Goal: Task Accomplishment & Management: Use online tool/utility

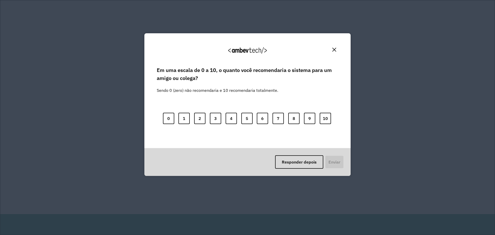
click at [333, 51] on img "Close" at bounding box center [335, 50] width 4 height 4
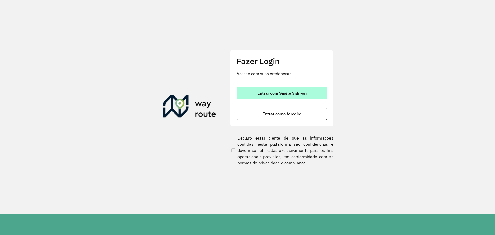
click at [316, 91] on button "Entrar com Single Sign-on" at bounding box center [282, 93] width 90 height 12
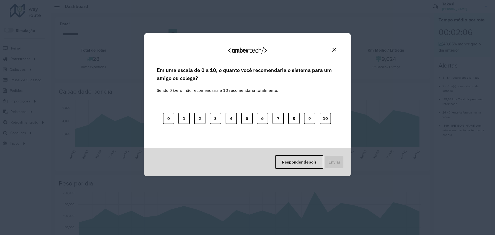
click at [335, 50] on img "Close" at bounding box center [335, 50] width 4 height 4
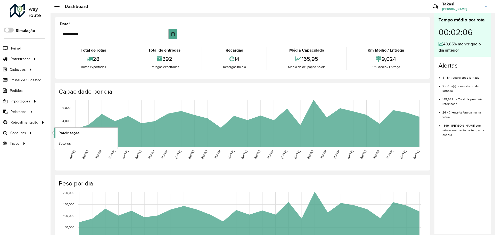
click at [65, 134] on span "Roteirização" at bounding box center [69, 132] width 21 height 5
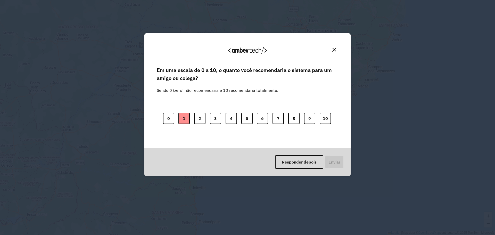
click at [189, 121] on button "1" at bounding box center [184, 118] width 11 height 11
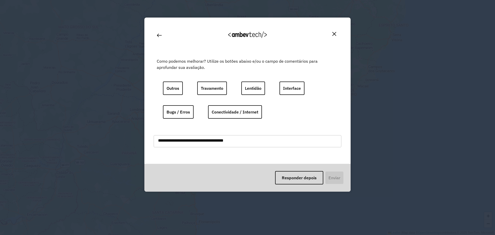
click at [160, 35] on img at bounding box center [159, 35] width 5 height 5
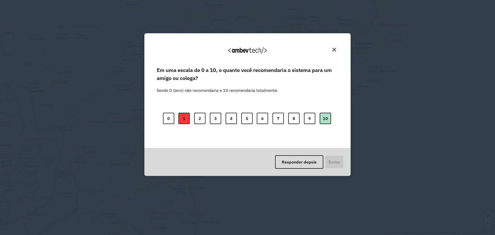
click at [322, 120] on button "10" at bounding box center [325, 118] width 11 height 11
click at [336, 164] on button "Enviar" at bounding box center [334, 161] width 19 height 13
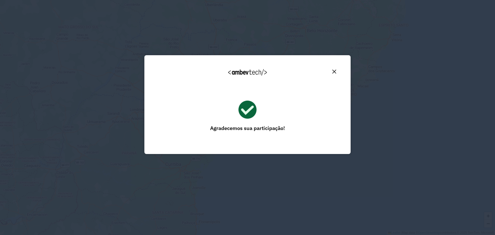
click at [335, 71] on img "Close" at bounding box center [335, 72] width 4 height 4
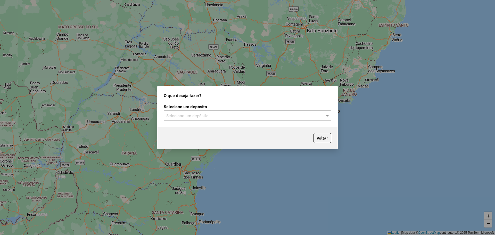
click at [231, 114] on input "text" at bounding box center [242, 116] width 152 height 6
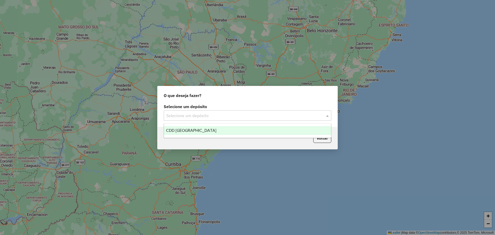
click at [195, 129] on div "CDD [GEOGRAPHIC_DATA]" at bounding box center [247, 130] width 167 height 9
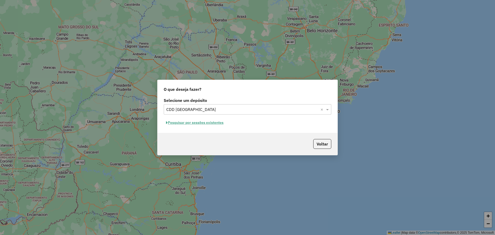
click at [209, 121] on button "Pesquisar por sessões existentes" at bounding box center [195, 123] width 62 height 8
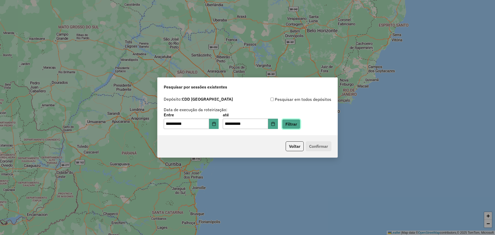
click at [297, 127] on button "Filtrar" at bounding box center [291, 124] width 18 height 10
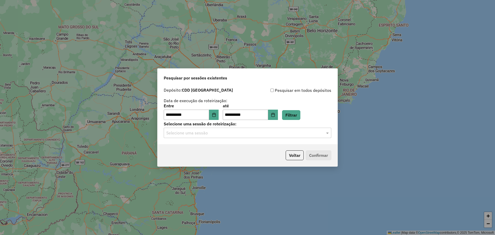
click at [296, 131] on input "text" at bounding box center [242, 133] width 152 height 6
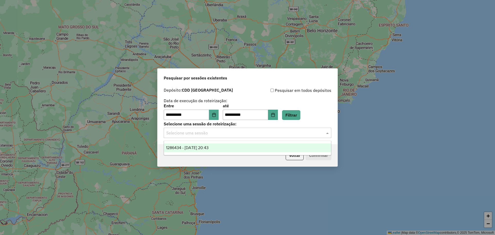
click at [209, 146] on span "1286434 - 01/10/2025 20:43" at bounding box center [187, 148] width 43 height 4
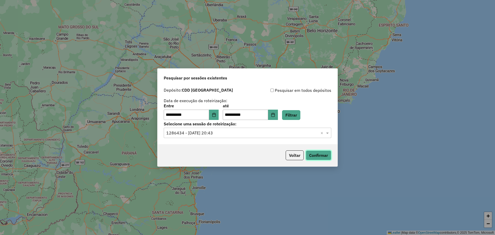
click at [323, 160] on button "Confirmar" at bounding box center [319, 155] width 26 height 10
click at [278, 114] on button "Choose Date" at bounding box center [273, 115] width 10 height 10
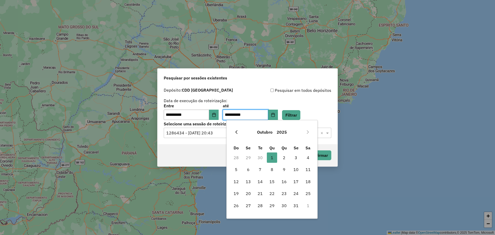
click at [238, 133] on icon "Previous Month" at bounding box center [237, 132] width 4 height 4
click at [261, 205] on span "30" at bounding box center [260, 205] width 10 height 10
type input "**********"
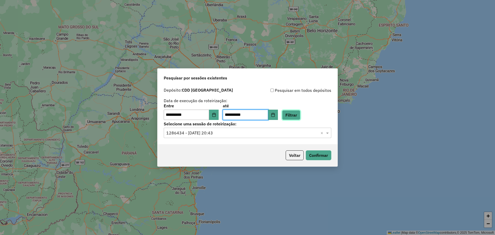
click at [299, 115] on button "Filtrar" at bounding box center [291, 115] width 18 height 10
click at [301, 133] on hb-app "**********" at bounding box center [247, 117] width 495 height 235
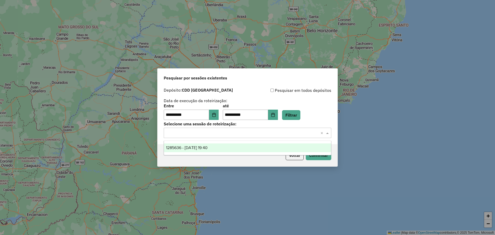
click at [254, 133] on input "text" at bounding box center [242, 133] width 152 height 6
click at [237, 145] on div "1285636 - 30/09/2025 19:40" at bounding box center [247, 147] width 167 height 9
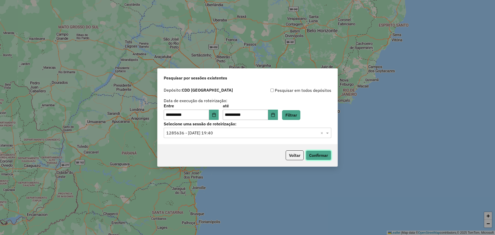
click at [324, 154] on button "Confirmar" at bounding box center [319, 155] width 26 height 10
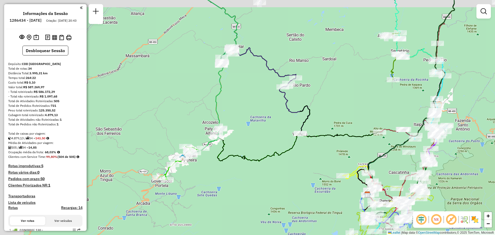
drag, startPoint x: 229, startPoint y: 103, endPoint x: 255, endPoint y: 128, distance: 36.3
click at [255, 128] on div "Janela de atendimento Grade de atendimento Capacidade Transportadoras Veículos …" at bounding box center [247, 117] width 495 height 235
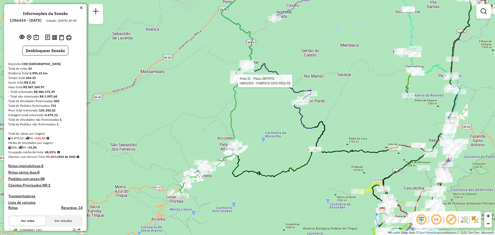
select select "**********"
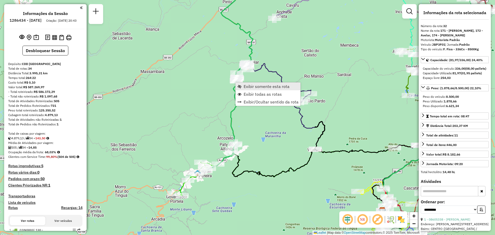
scroll to position [1045, 0]
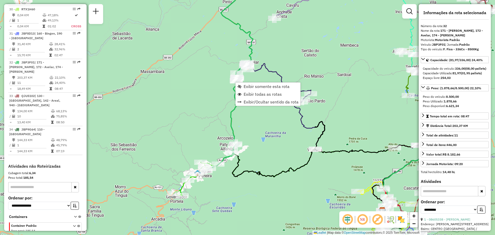
click at [185, 115] on div "Janela de atendimento Grade de atendimento Capacidade Transportadoras Veículos …" at bounding box center [247, 117] width 495 height 235
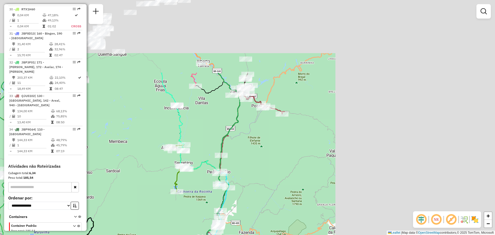
drag, startPoint x: 348, startPoint y: 58, endPoint x: 106, endPoint y: 157, distance: 261.7
click at [112, 155] on div "Janela de atendimento Grade de atendimento Capacidade Transportadoras Veículos …" at bounding box center [247, 117] width 495 height 235
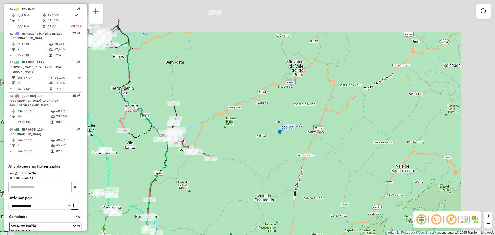
drag, startPoint x: 292, startPoint y: 141, endPoint x: 227, endPoint y: 180, distance: 75.7
click at [227, 180] on div "Janela de atendimento Grade de atendimento Capacidade Transportadoras Veículos …" at bounding box center [247, 117] width 495 height 235
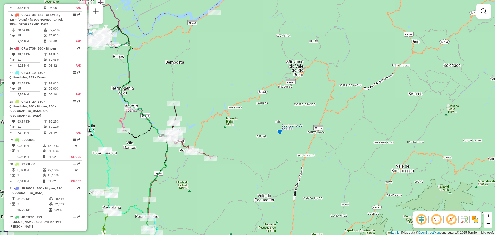
scroll to position [684, 0]
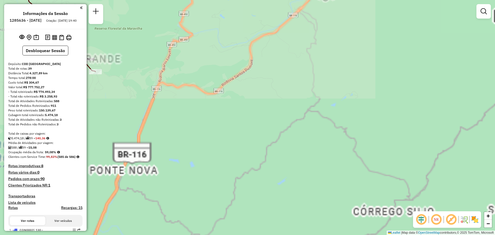
drag, startPoint x: 290, startPoint y: 88, endPoint x: 370, endPoint y: 133, distance: 91.7
click at [370, 134] on div "Janela de atendimento Grade de atendimento Capacidade Transportadoras Veículos …" at bounding box center [247, 117] width 495 height 235
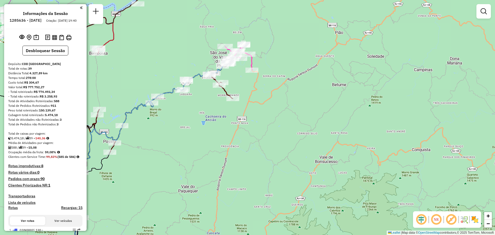
drag, startPoint x: 248, startPoint y: 81, endPoint x: 238, endPoint y: 109, distance: 30.4
click at [238, 109] on div "Janela de atendimento Grade de atendimento Capacidade Transportadoras Veículos …" at bounding box center [247, 117] width 495 height 235
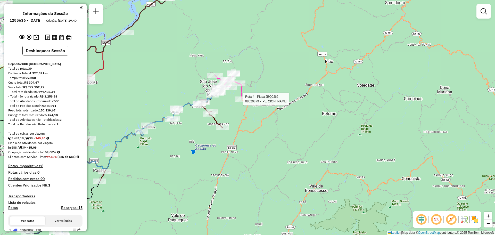
select select "**********"
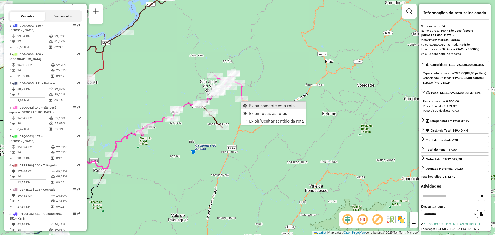
scroll to position [314, 0]
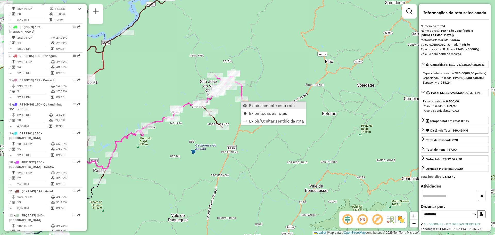
click at [254, 106] on span "Exibir somente esta rota" at bounding box center [272, 105] width 46 height 4
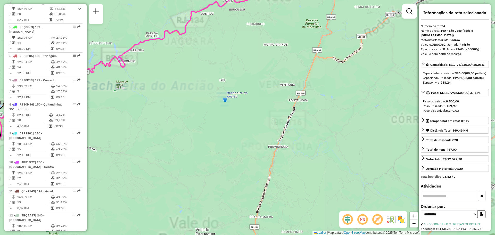
drag, startPoint x: 289, startPoint y: 47, endPoint x: 209, endPoint y: 177, distance: 152.4
click at [221, 172] on div "Janela de atendimento Grade de atendimento Capacidade Transportadoras Veículos …" at bounding box center [247, 117] width 495 height 235
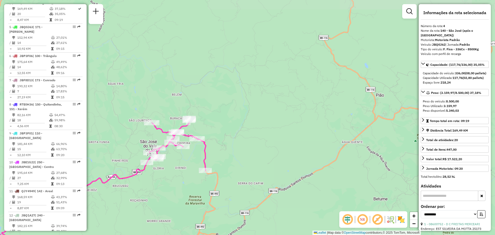
drag, startPoint x: 298, startPoint y: 153, endPoint x: 335, endPoint y: 142, distance: 38.6
click at [335, 142] on div "Janela de atendimento Grade de atendimento Capacidade Transportadoras Veículos …" at bounding box center [247, 117] width 495 height 235
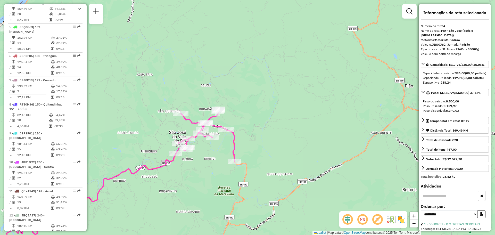
click at [404, 219] on img at bounding box center [401, 219] width 8 height 8
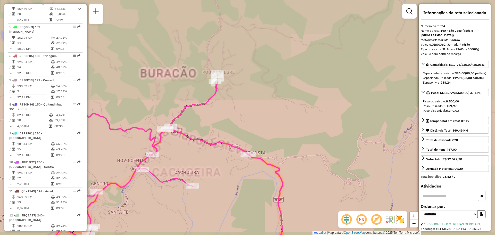
drag, startPoint x: 195, startPoint y: 168, endPoint x: 253, endPoint y: 97, distance: 92.1
click at [252, 101] on div "Janela de atendimento Grade de atendimento Capacidade Transportadoras Veículos …" at bounding box center [247, 117] width 495 height 235
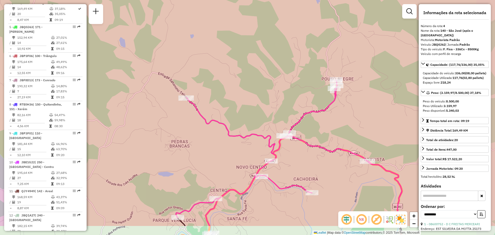
drag, startPoint x: 261, startPoint y: 129, endPoint x: 226, endPoint y: 95, distance: 48.0
click at [226, 95] on div "Janela de atendimento Grade de atendimento Capacidade Transportadoras Veículos …" at bounding box center [247, 117] width 495 height 235
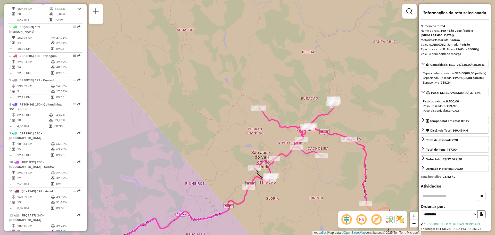
drag, startPoint x: 327, startPoint y: 164, endPoint x: 293, endPoint y: 139, distance: 42.6
click at [293, 139] on div "Janela de atendimento Grade de atendimento Capacidade Transportadoras Veículos …" at bounding box center [247, 117] width 495 height 235
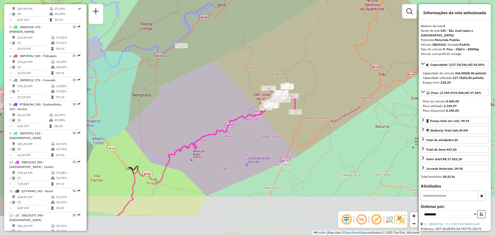
drag, startPoint x: 240, startPoint y: 161, endPoint x: 272, endPoint y: 118, distance: 53.3
click at [272, 118] on div "Rota 4 - Placa JBQ0J62 08611618 - BAR ARENA CACHOEIRA Janela de atendimento Gra…" at bounding box center [247, 117] width 495 height 235
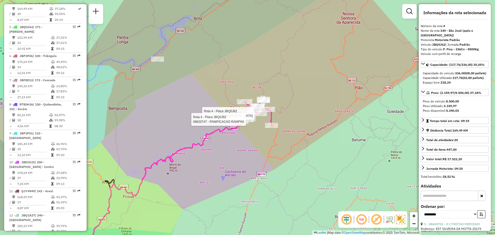
drag, startPoint x: 274, startPoint y: 109, endPoint x: 240, endPoint y: 127, distance: 37.9
click at [241, 122] on div at bounding box center [247, 119] width 13 height 5
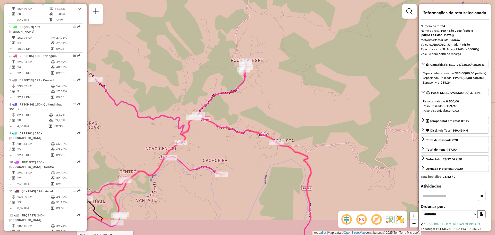
drag, startPoint x: 223, startPoint y: 108, endPoint x: 272, endPoint y: 73, distance: 60.6
click at [266, 79] on div "Rota 4 - Placa JBQ0J62 08600752 - D C FREITAS MERCEARI Janela de atendimento Gr…" at bounding box center [247, 117] width 495 height 235
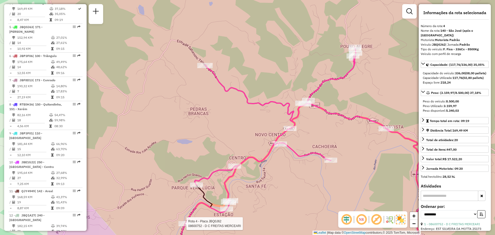
drag, startPoint x: 165, startPoint y: 133, endPoint x: 262, endPoint y: 131, distance: 97.0
click at [262, 131] on div "Rota 4 - Placa JBQ0J62 08600752 - D C FREITAS MERCEARI Janela de atendimento Gr…" at bounding box center [247, 117] width 495 height 235
